Goal: Task Accomplishment & Management: Use online tool/utility

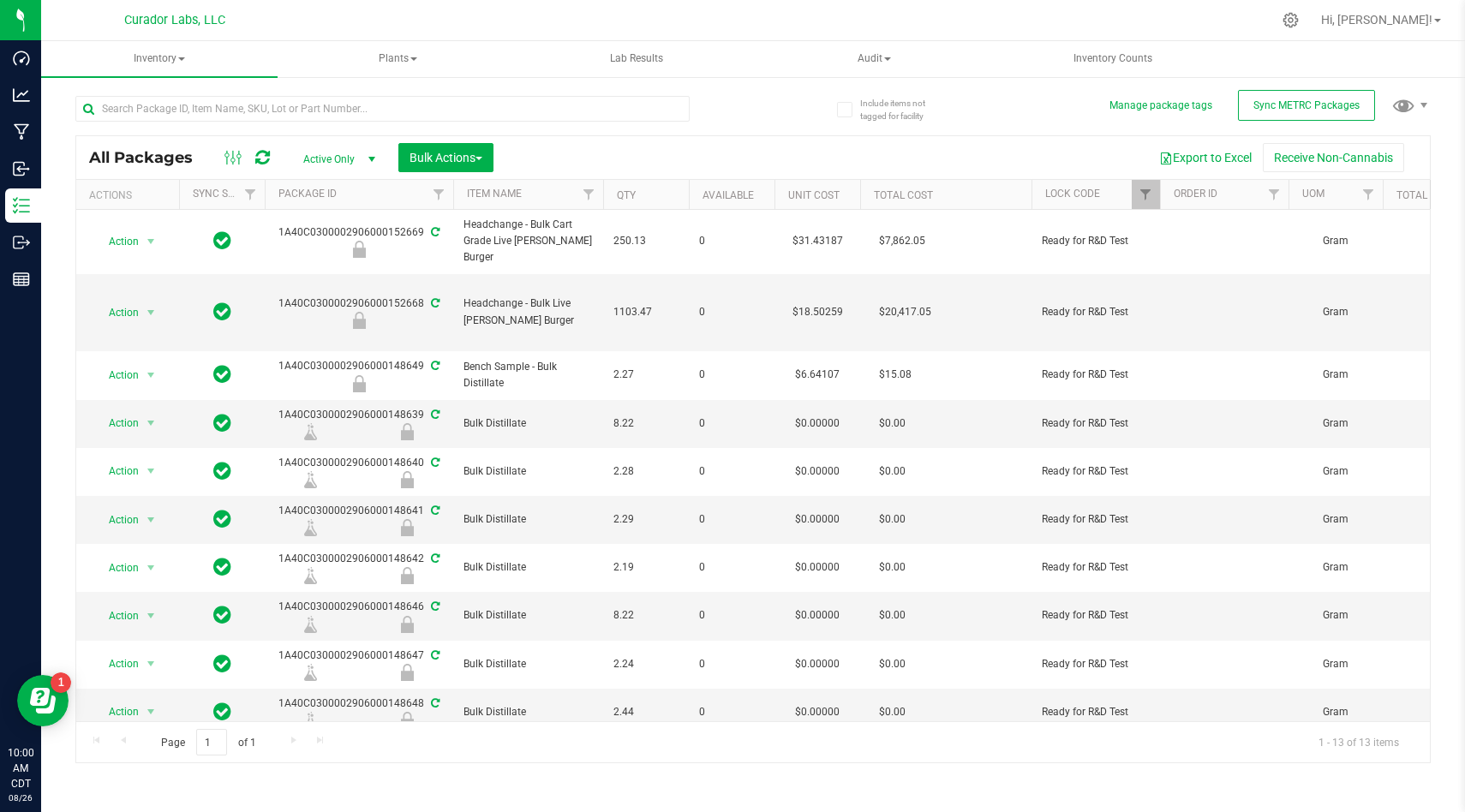
scroll to position [114, 0]
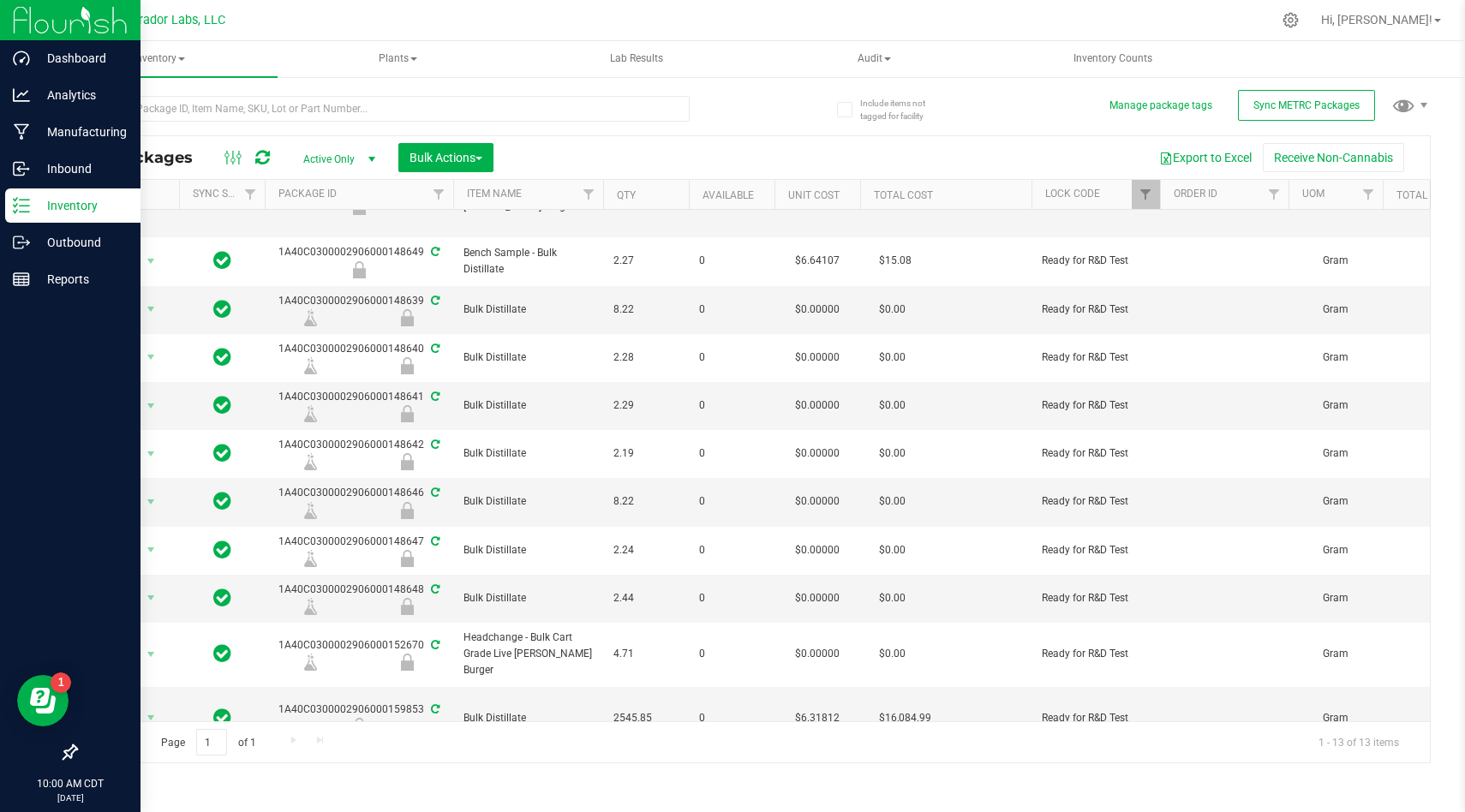
click at [2, 26] on div at bounding box center [70, 20] width 140 height 41
click at [46, 209] on p "Inventory" at bounding box center [82, 206] width 102 height 21
click at [60, 27] on img at bounding box center [70, 20] width 115 height 40
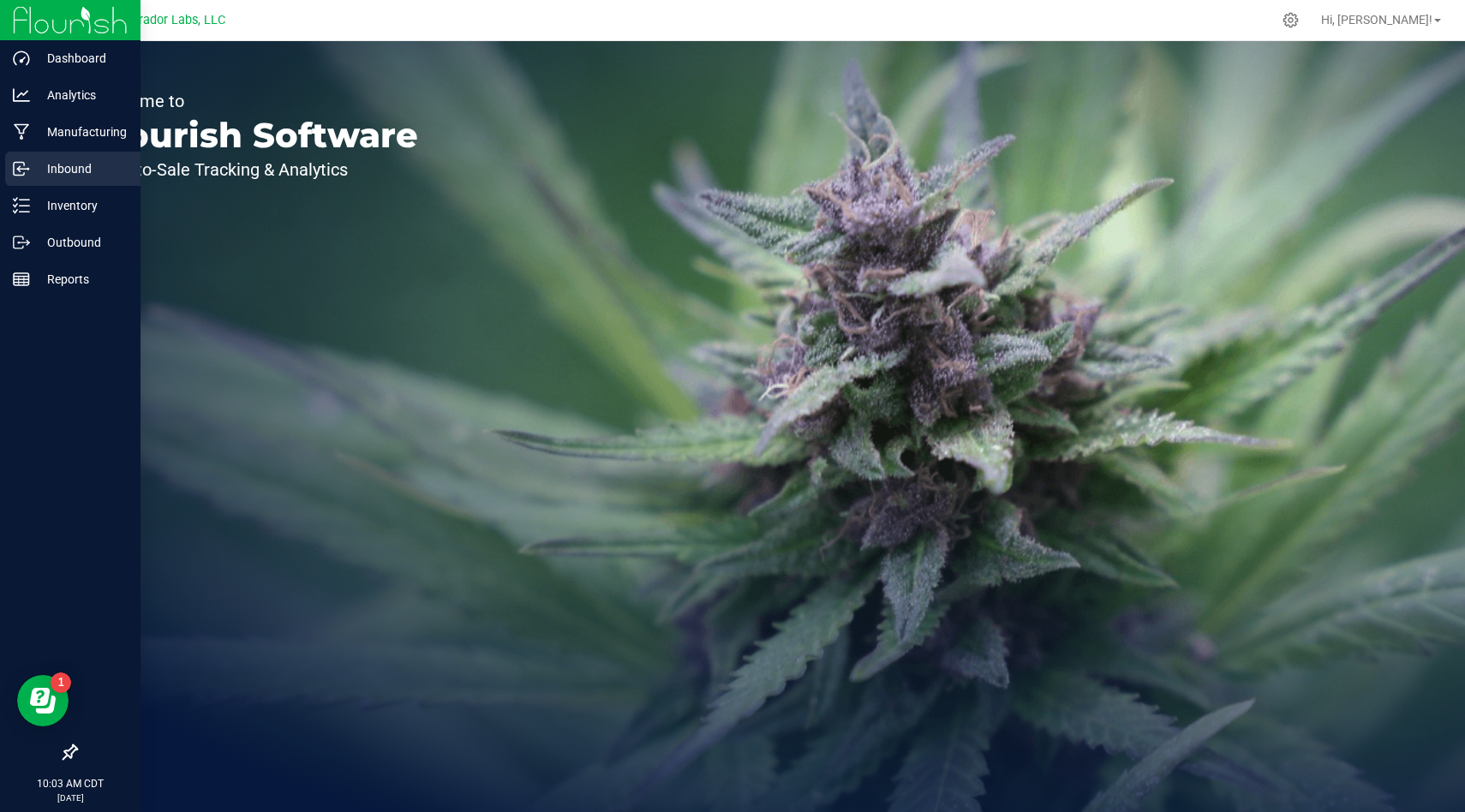
click at [82, 185] on div "Inbound" at bounding box center [72, 169] width 136 height 34
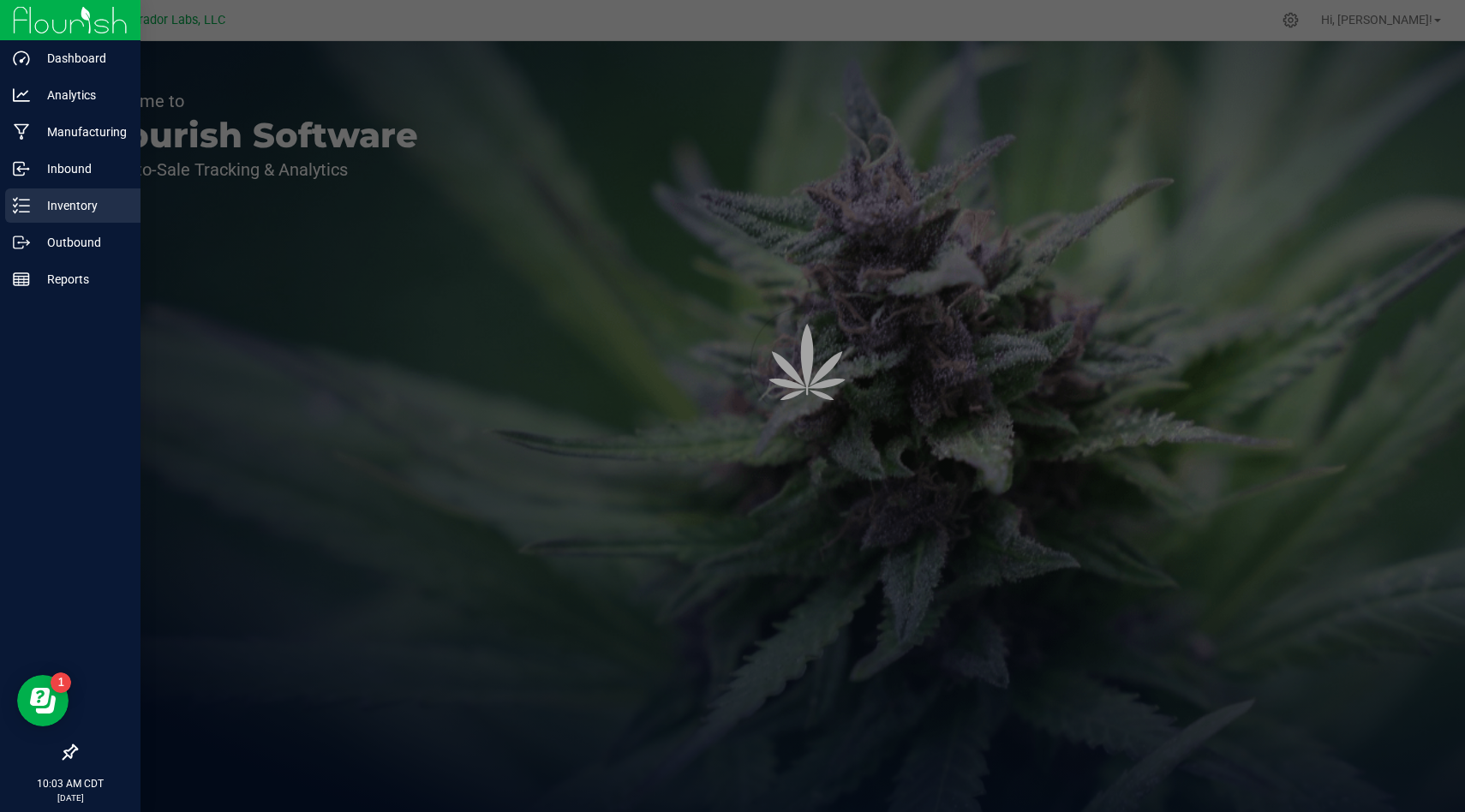
click at [73, 203] on p "Inventory" at bounding box center [82, 206] width 102 height 21
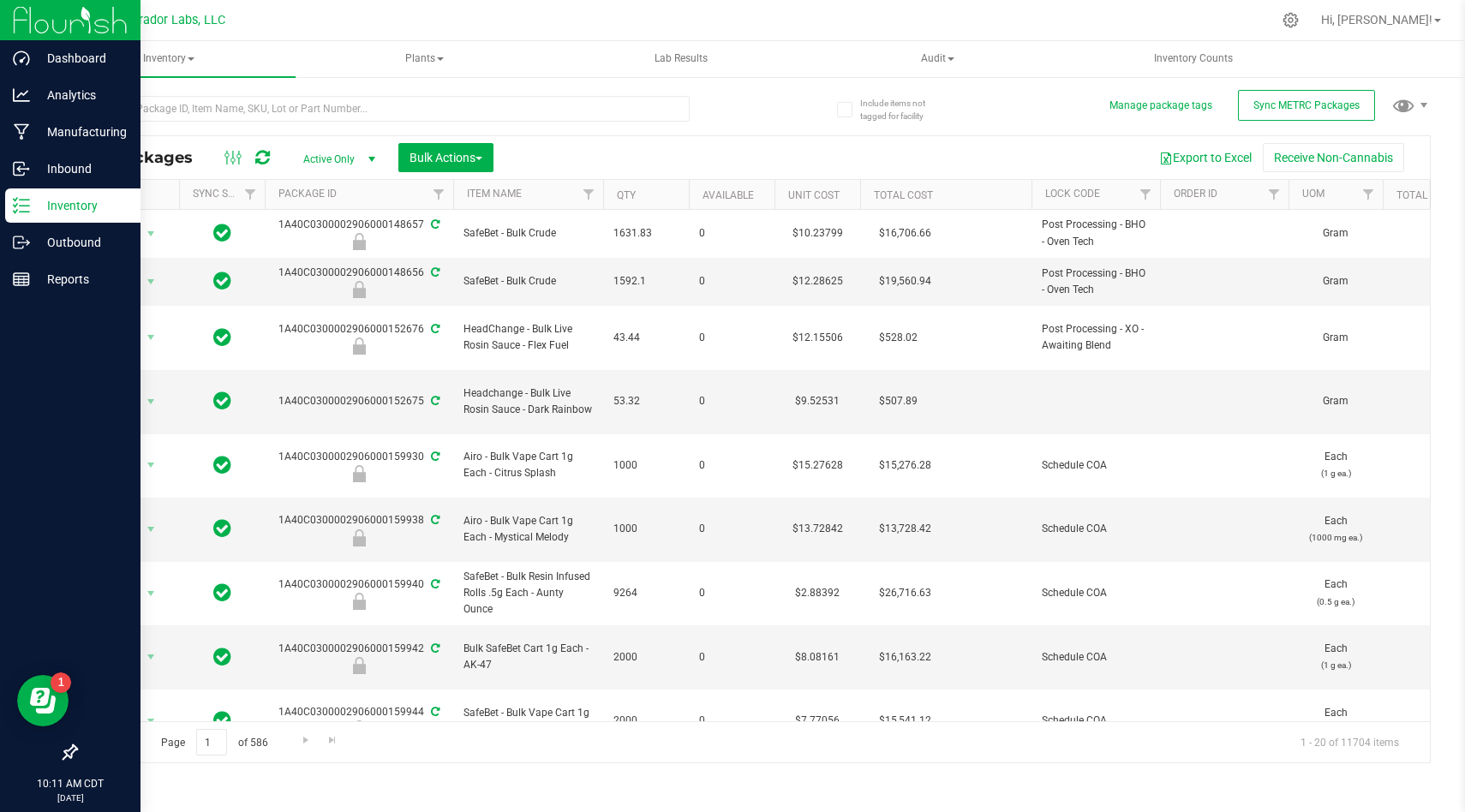
click at [714, 167] on div "Export to Excel Receive Non-Cannabis" at bounding box center [962, 157] width 911 height 29
click at [17, 19] on img at bounding box center [70, 20] width 115 height 40
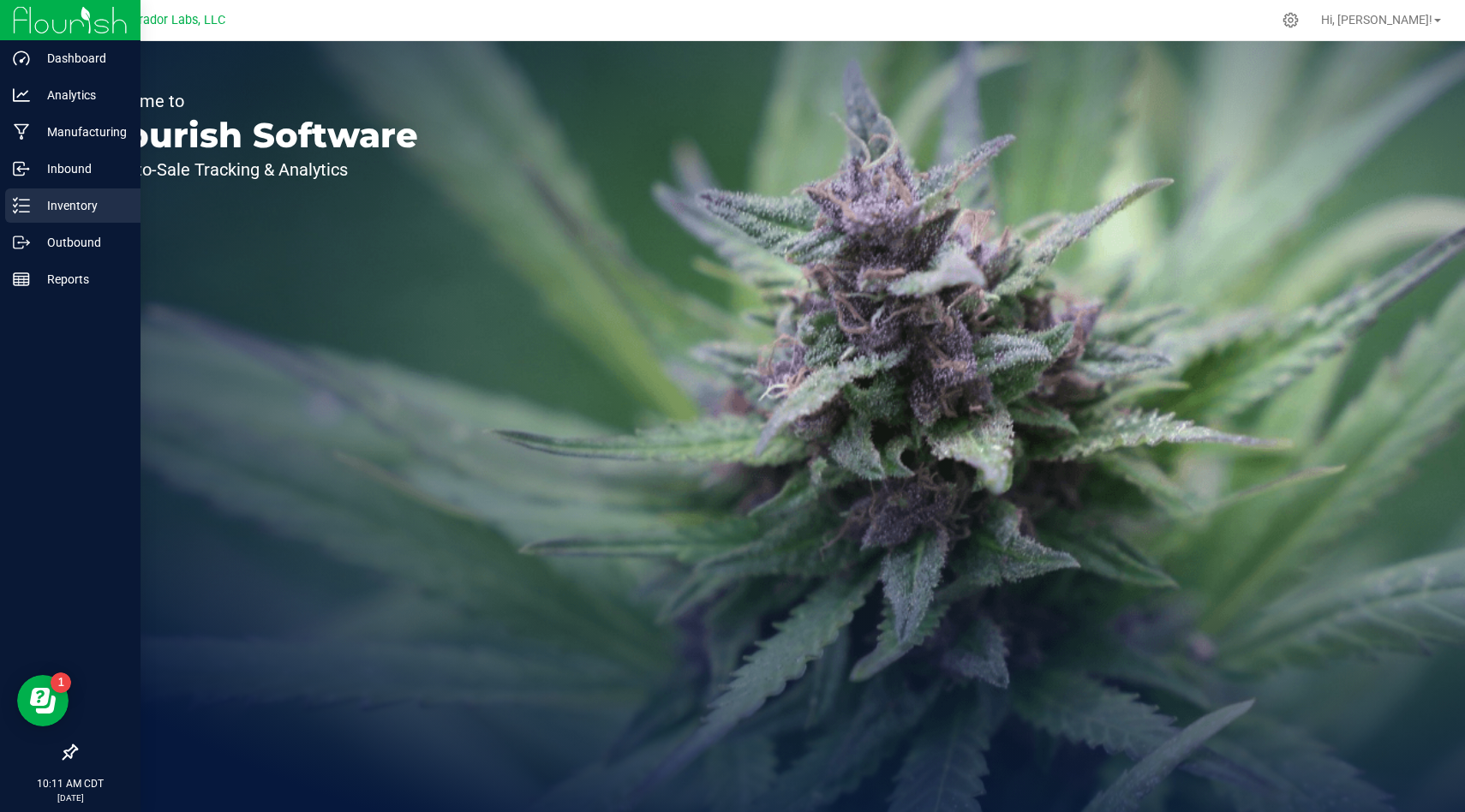
click at [37, 203] on p "Inventory" at bounding box center [82, 206] width 102 height 21
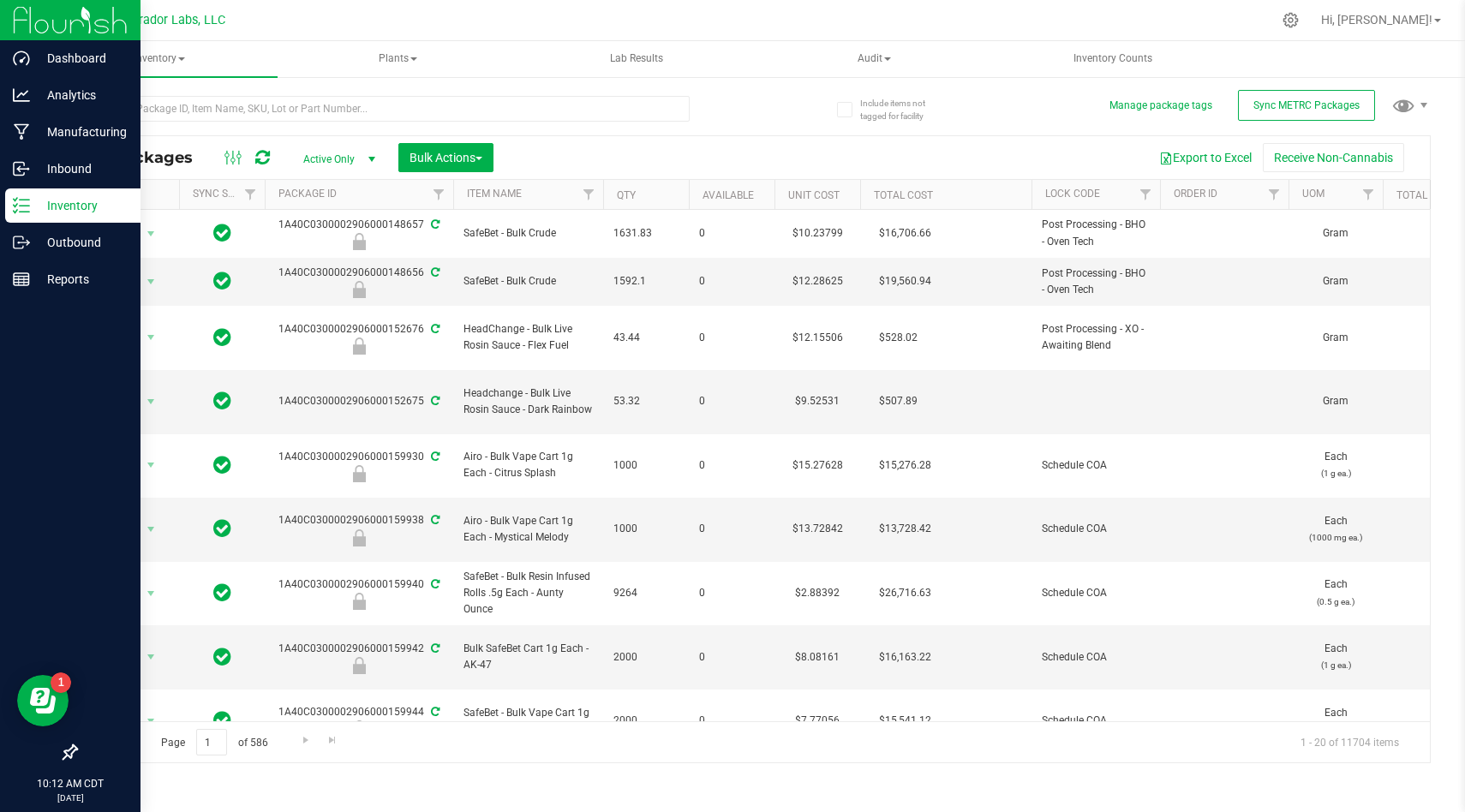
click at [65, 13] on img at bounding box center [70, 20] width 115 height 40
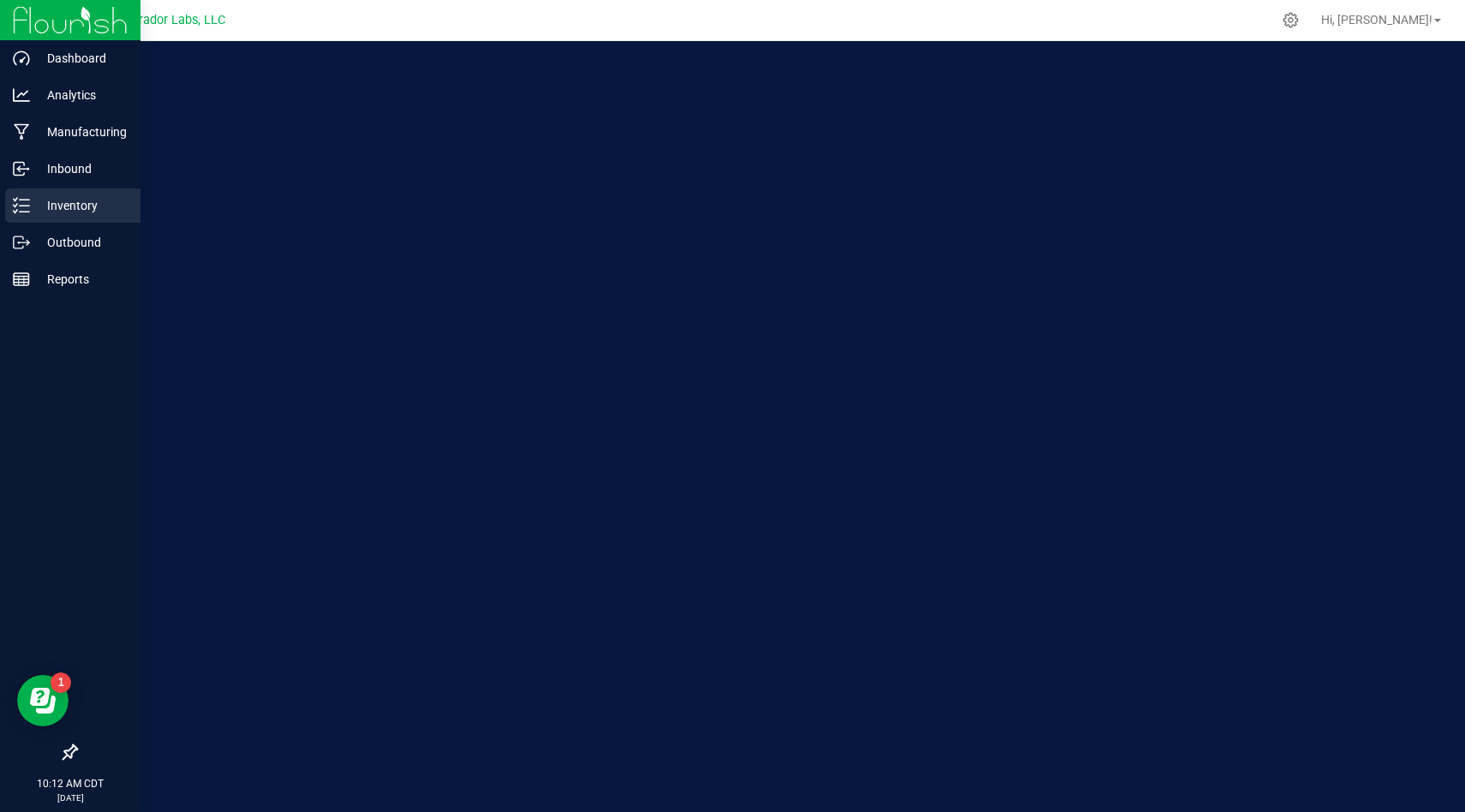
click at [58, 198] on p "Inventory" at bounding box center [82, 206] width 102 height 21
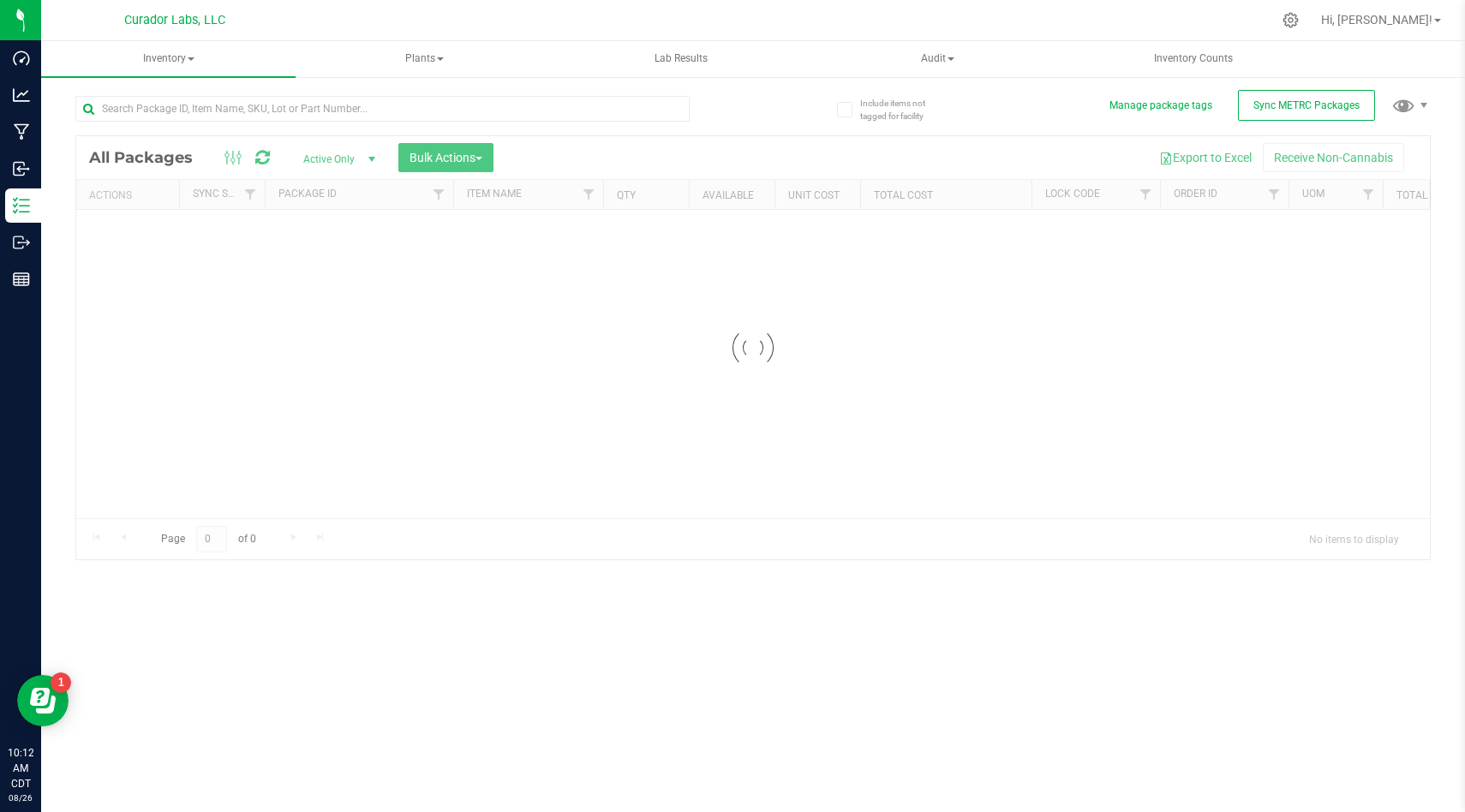
click at [1145, 199] on div at bounding box center [752, 348] width 1354 height 423
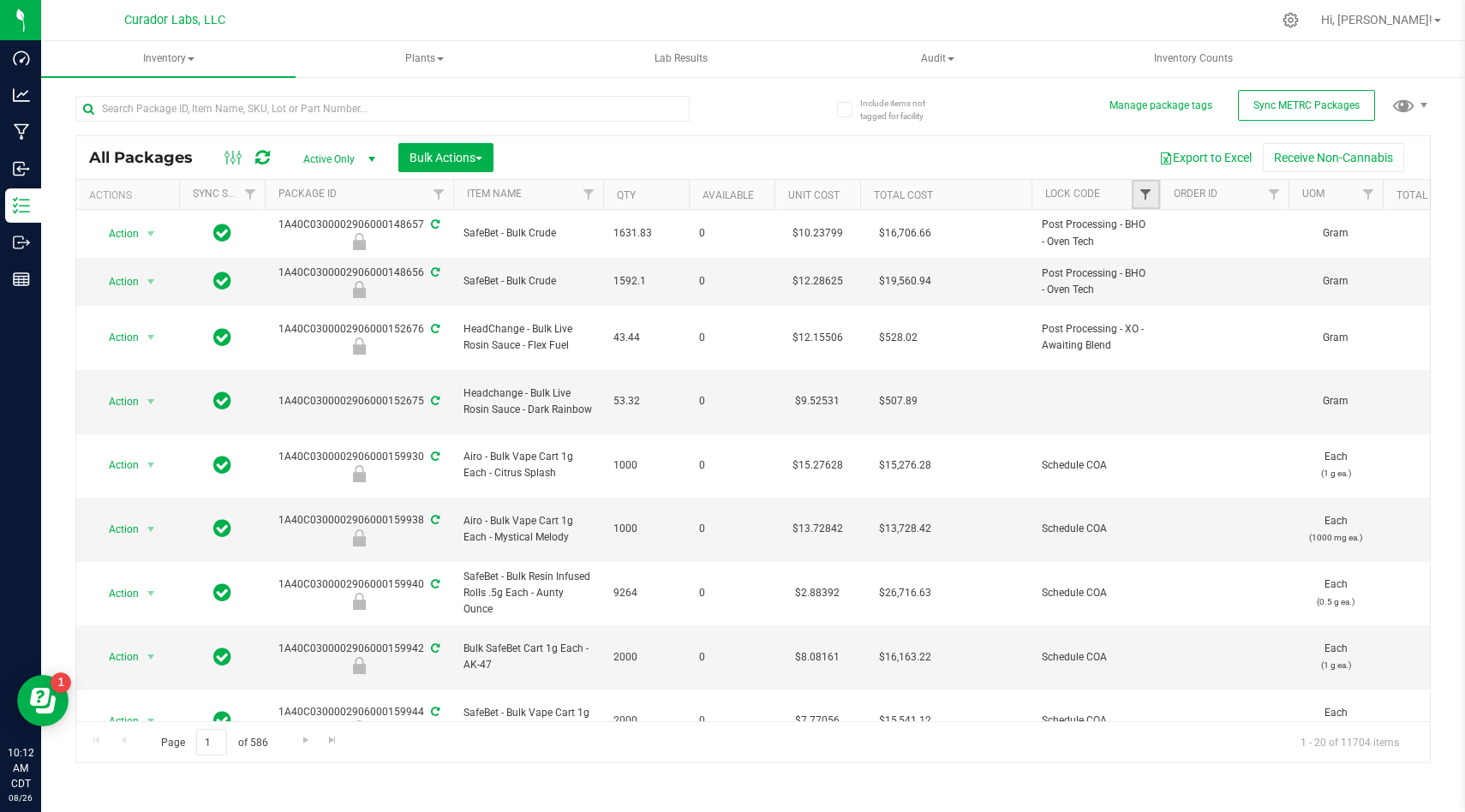
click at [1146, 194] on span "Filter" at bounding box center [1145, 194] width 13 height 13
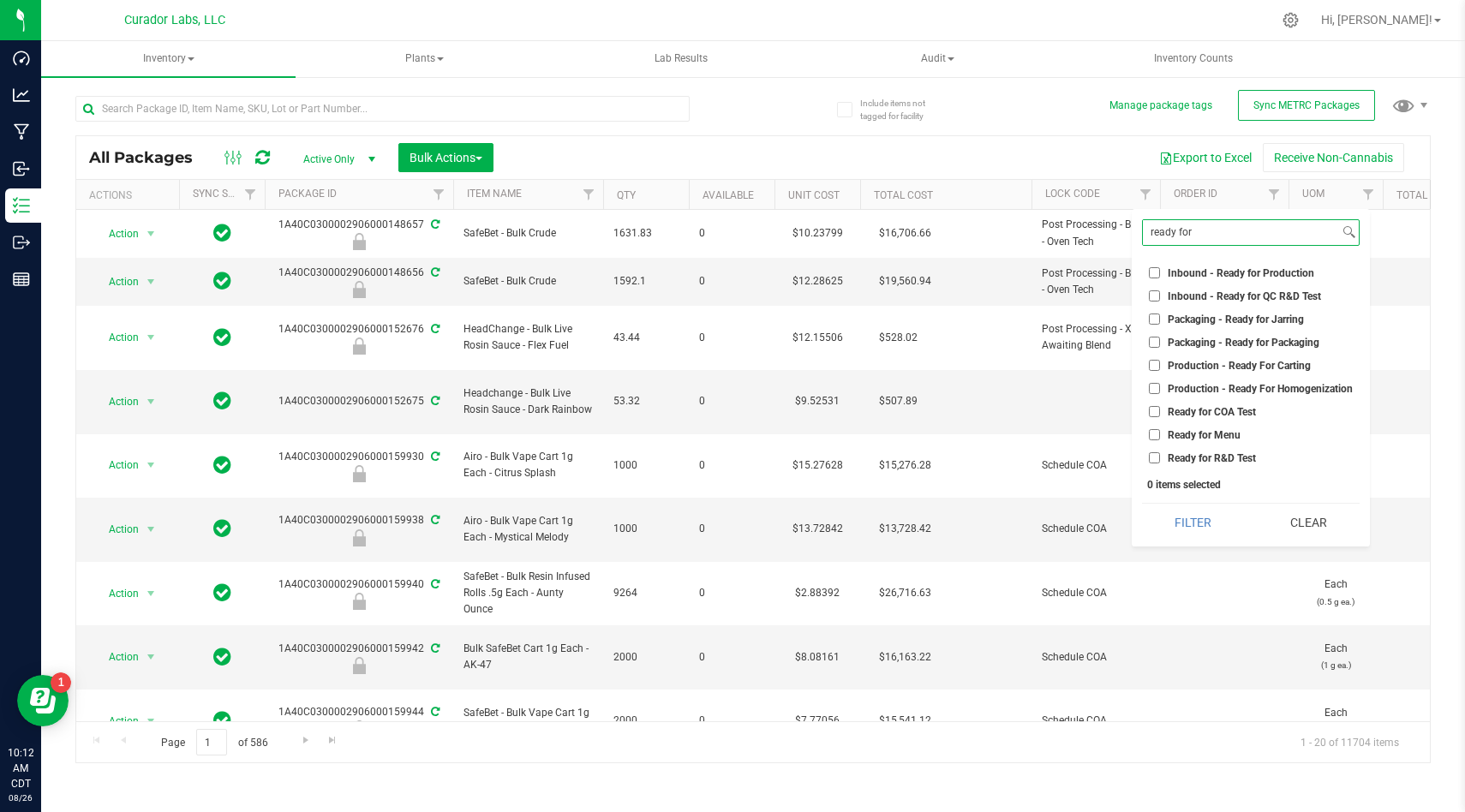
type input "ready for"
click at [1158, 406] on input "Ready for COA Test" at bounding box center [1155, 412] width 11 height 11
checkbox input "true"
click at [1150, 460] on input "Ready for R&D Test" at bounding box center [1155, 458] width 11 height 11
checkbox input "true"
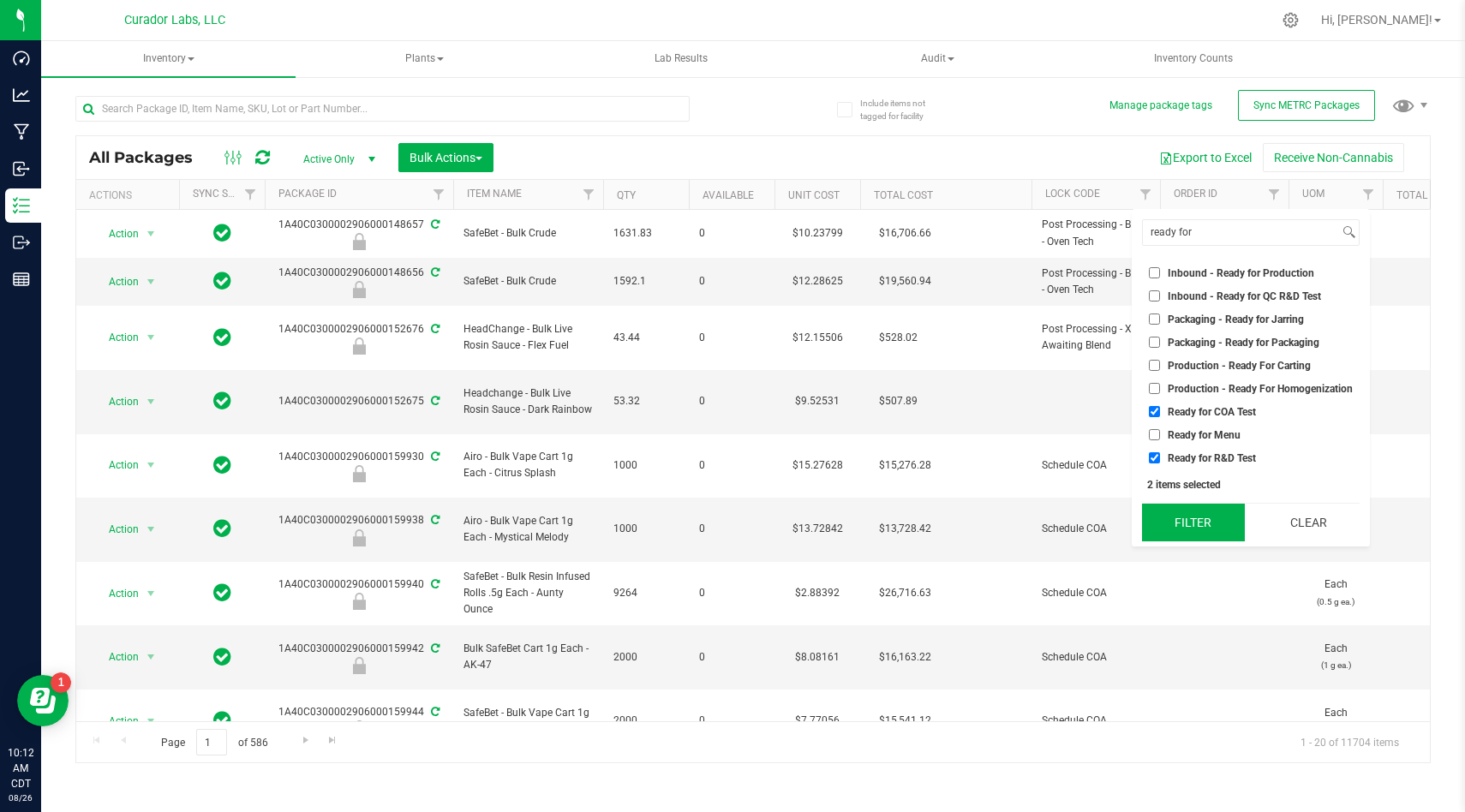
click at [1178, 508] on button "Filter" at bounding box center [1194, 523] width 102 height 38
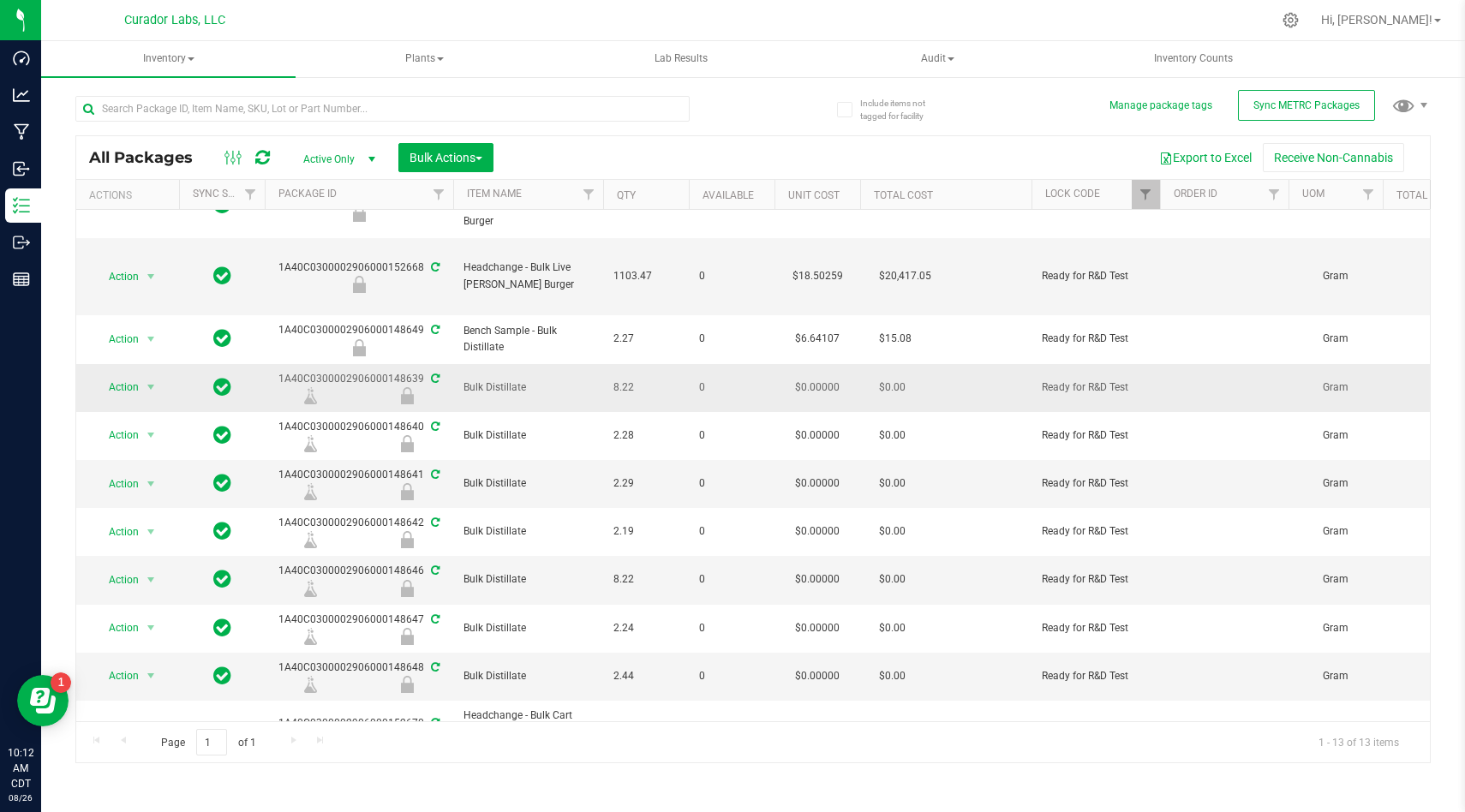
scroll to position [174, 0]
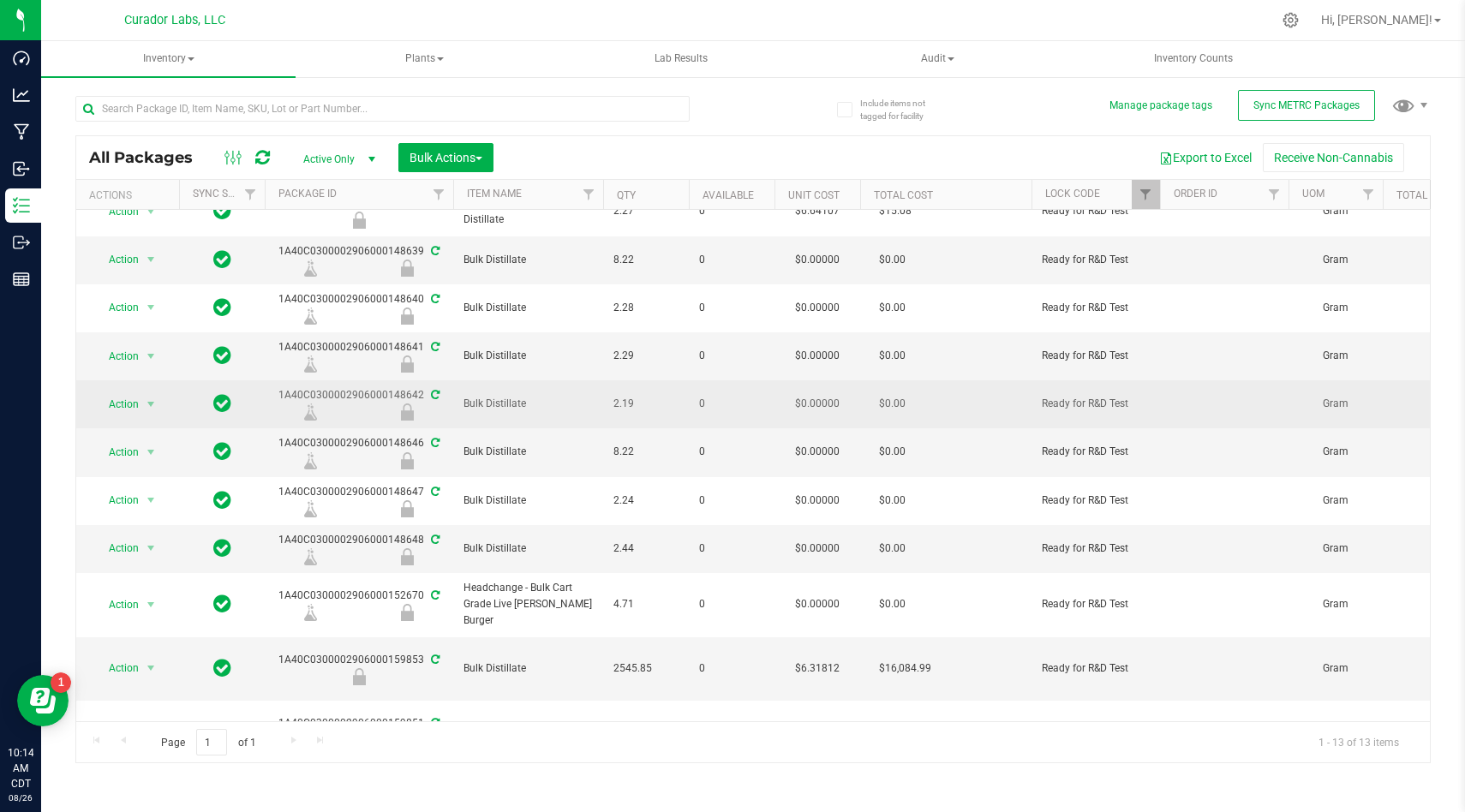
scroll to position [174, 0]
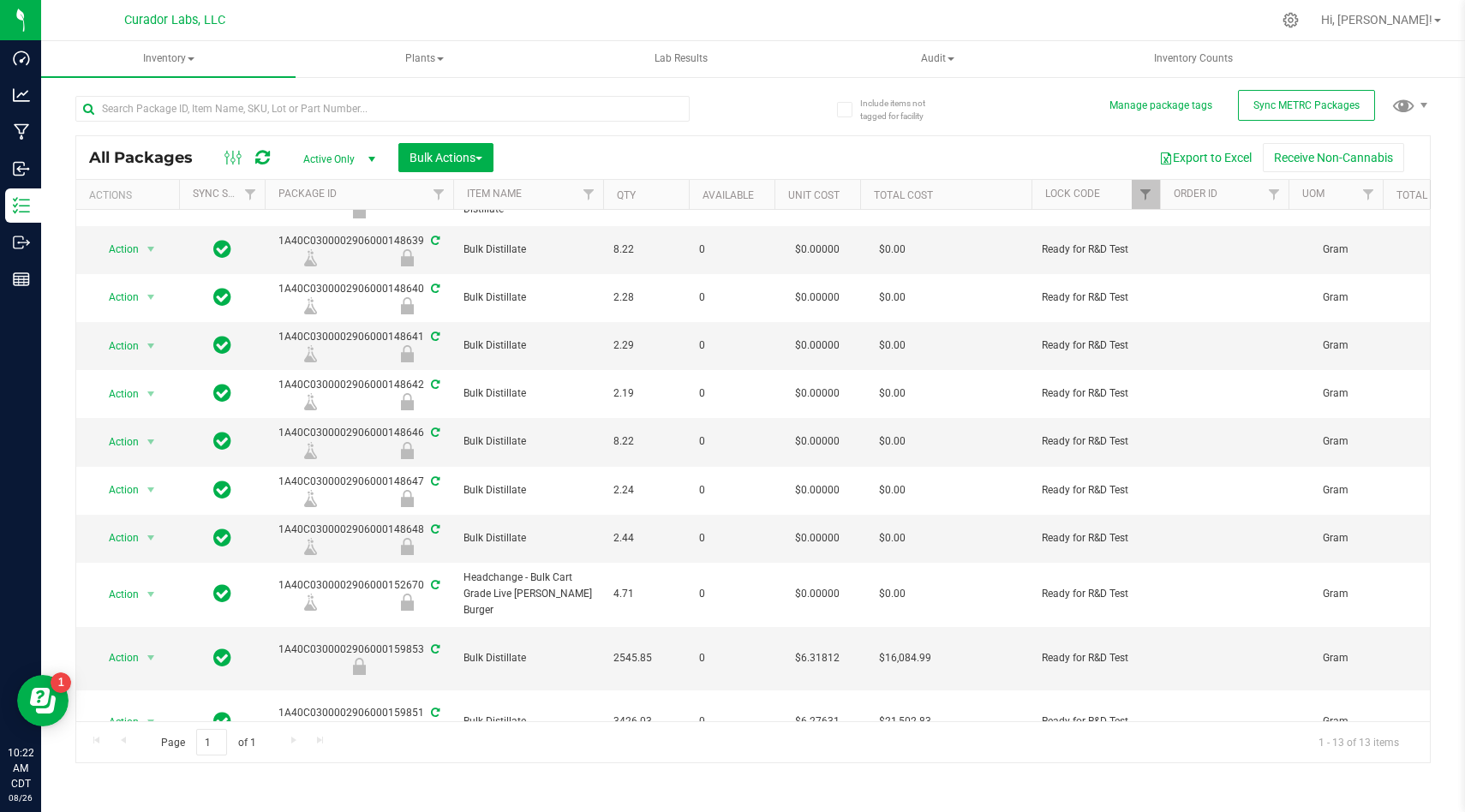
click at [343, 787] on div "Inventory All packages All inventory Waste log Create inventory Plants All plan…" at bounding box center [752, 426] width 1424 height 771
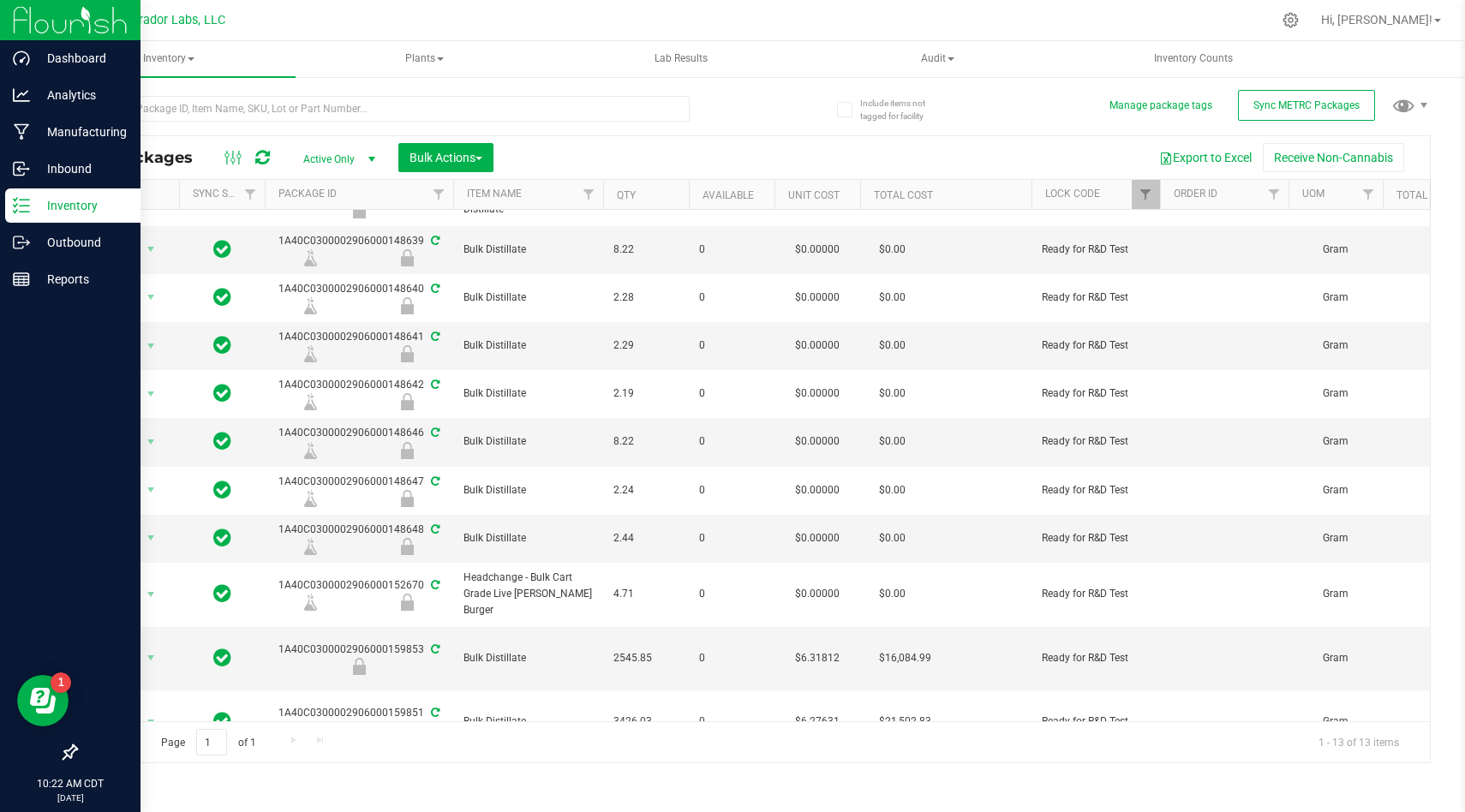
click at [47, 207] on p "Inventory" at bounding box center [82, 206] width 102 height 21
click at [48, 1] on img at bounding box center [70, 20] width 115 height 40
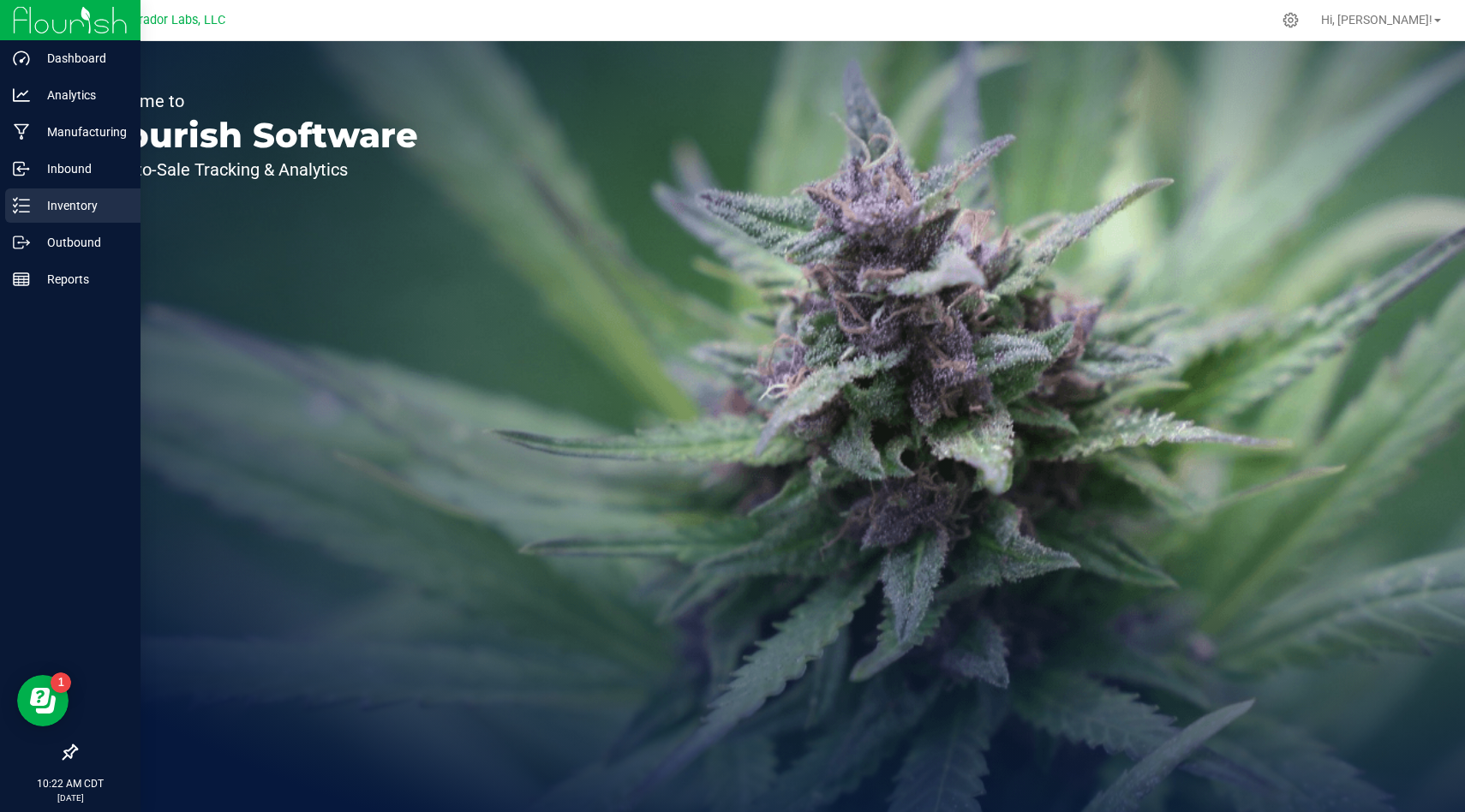
click at [71, 208] on p "Inventory" at bounding box center [82, 206] width 102 height 21
